Goal: Understand process/instructions: Learn how to perform a task or action

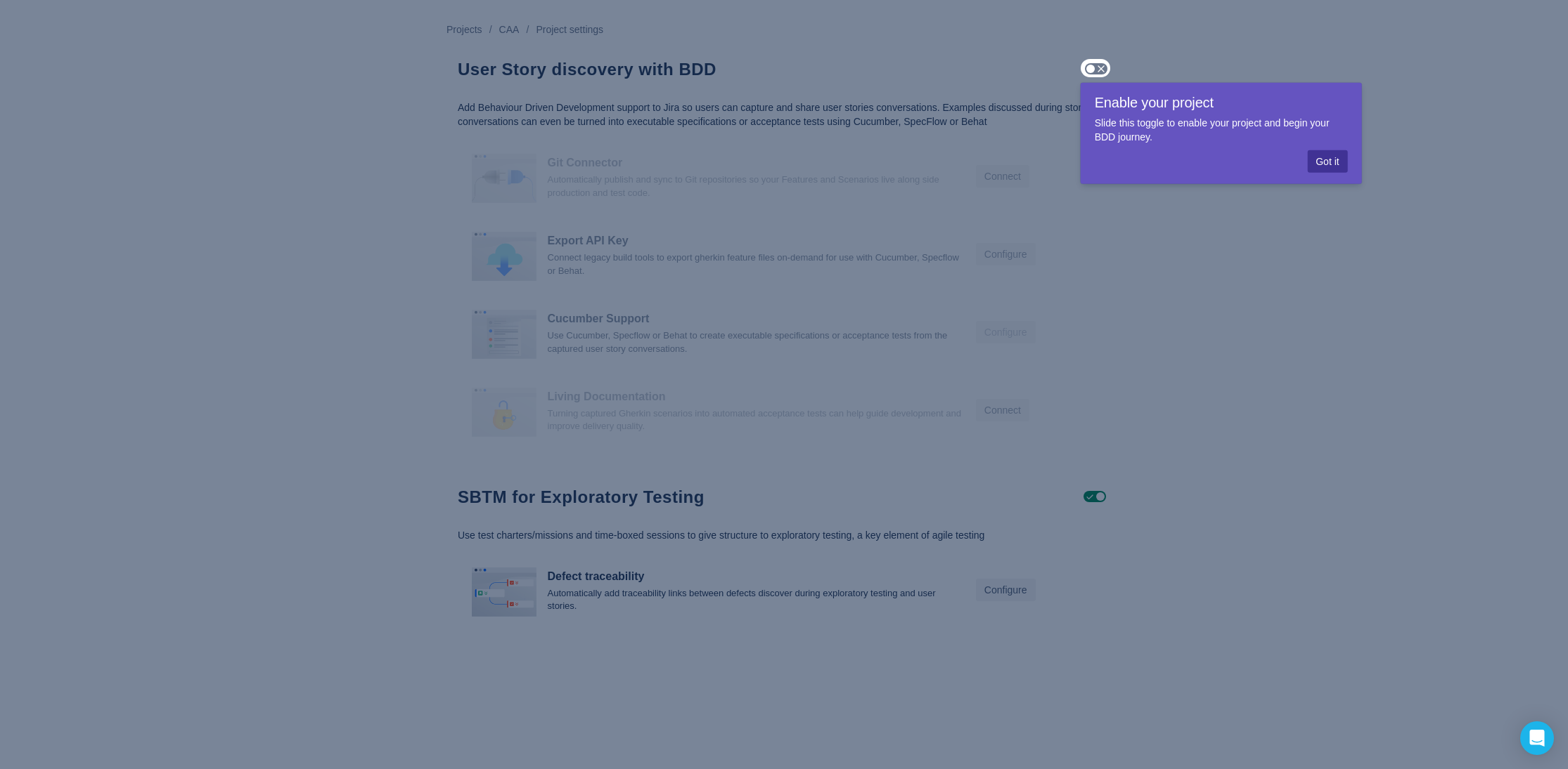
click at [1330, 158] on span "Got it" at bounding box center [1328, 161] width 23 height 22
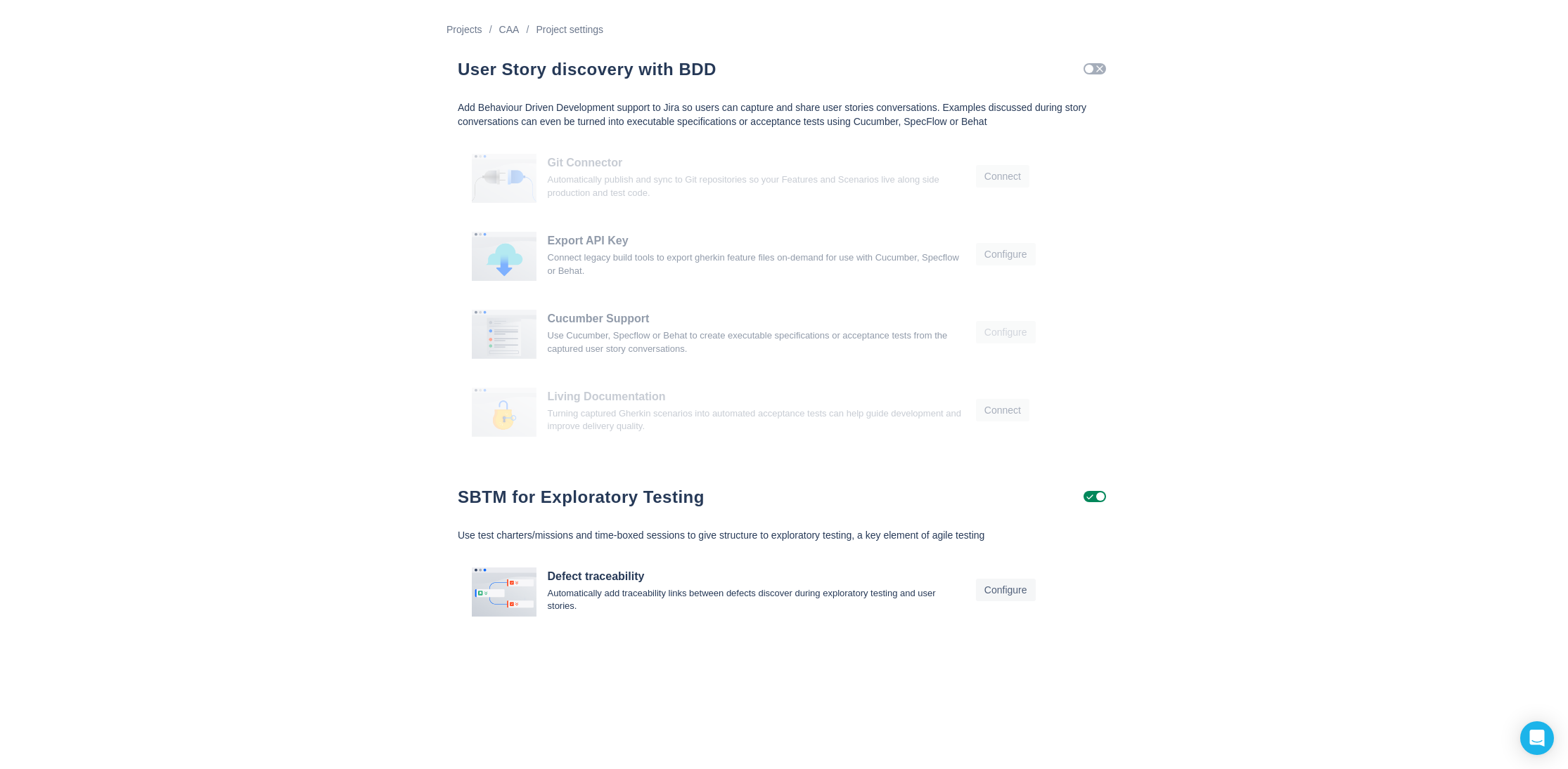
click at [1087, 67] on span at bounding box center [1089, 69] width 9 height 9
click at [1088, 70] on span at bounding box center [1089, 69] width 9 height 9
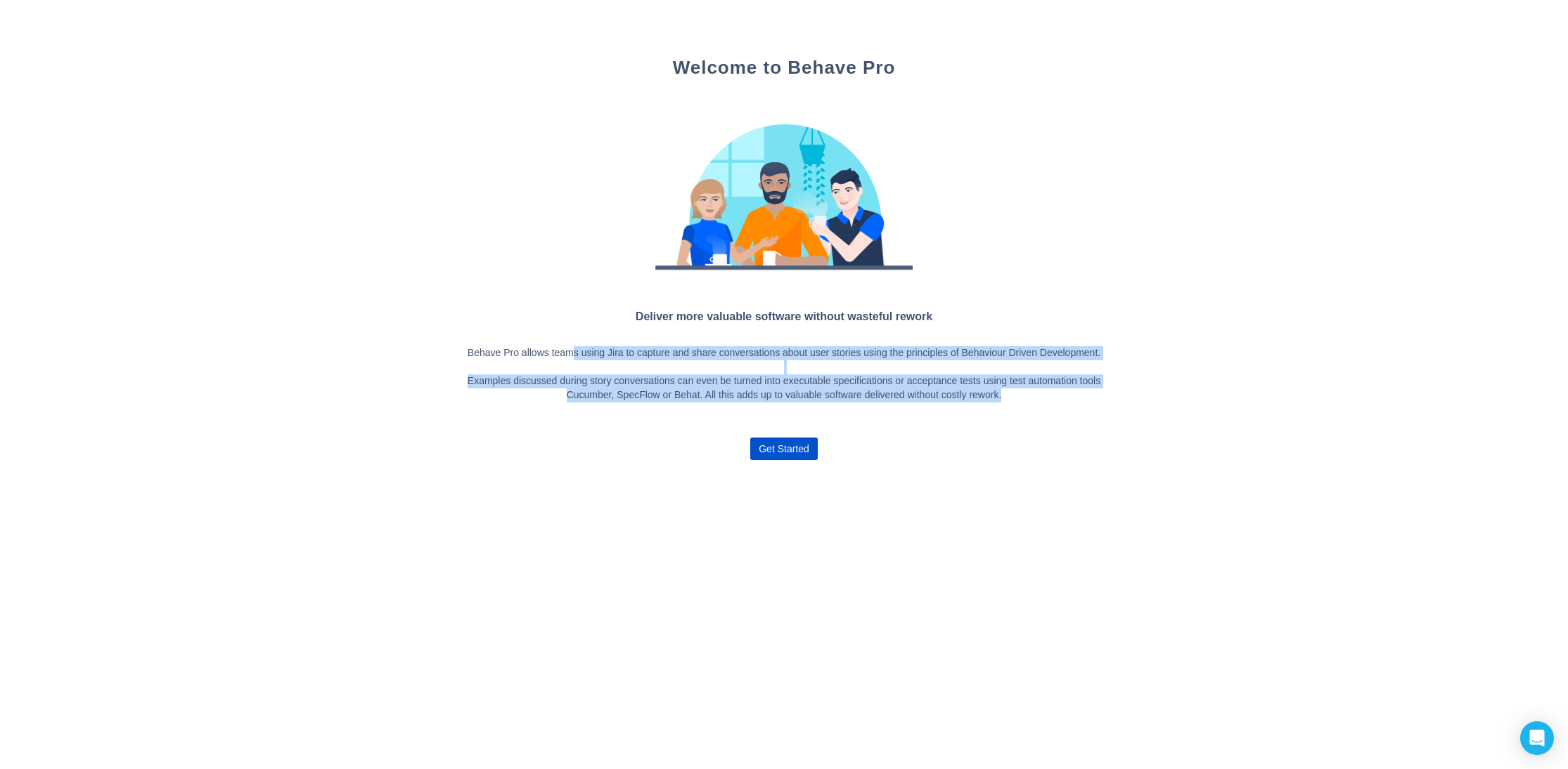
drag, startPoint x: 574, startPoint y: 351, endPoint x: 1082, endPoint y: 398, distance: 510.2
click at [1082, 398] on p "Behave Pro allows teams using Jira to capture and share conversations about use…" at bounding box center [783, 375] width 652 height 56
